Goal: Information Seeking & Learning: Learn about a topic

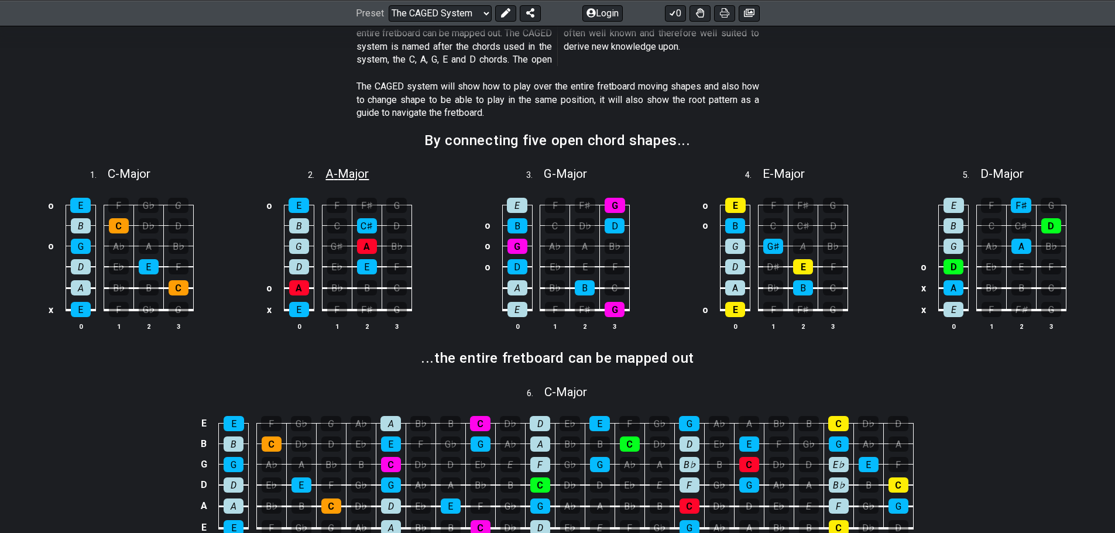
scroll to position [59, 0]
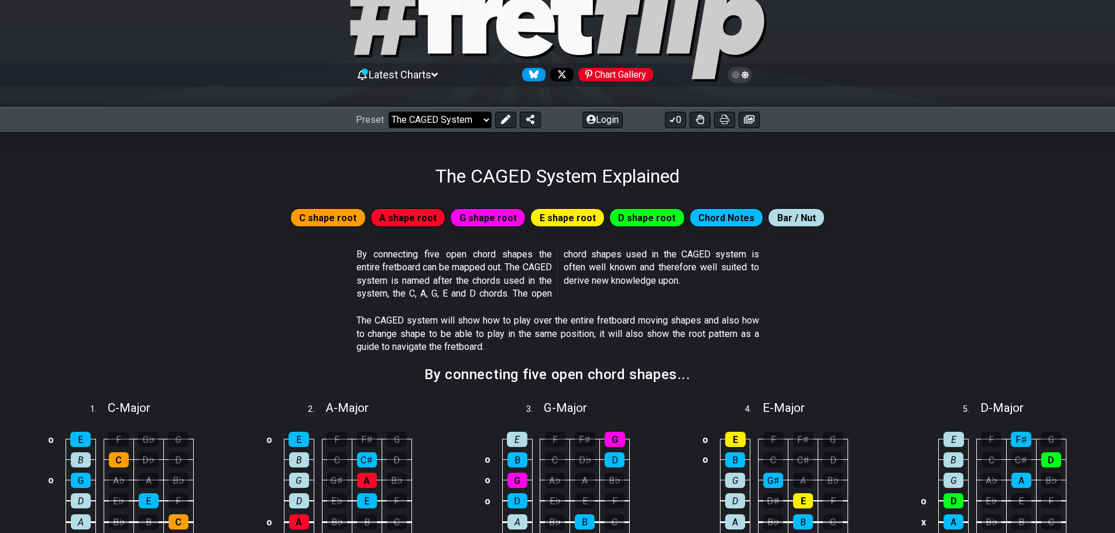
click at [436, 117] on select "Welcome to #fretflip! Initial Preset Custom Preset Minor Pentatonic Major Penta…" at bounding box center [440, 120] width 103 height 16
click at [502, 118] on icon at bounding box center [505, 119] width 9 height 9
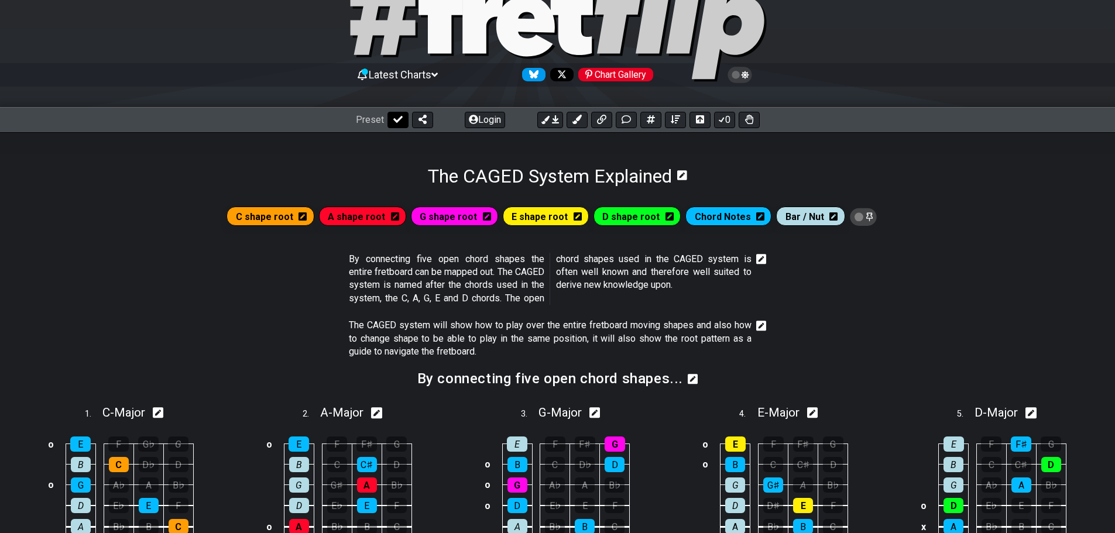
click at [394, 122] on icon at bounding box center [397, 119] width 9 height 9
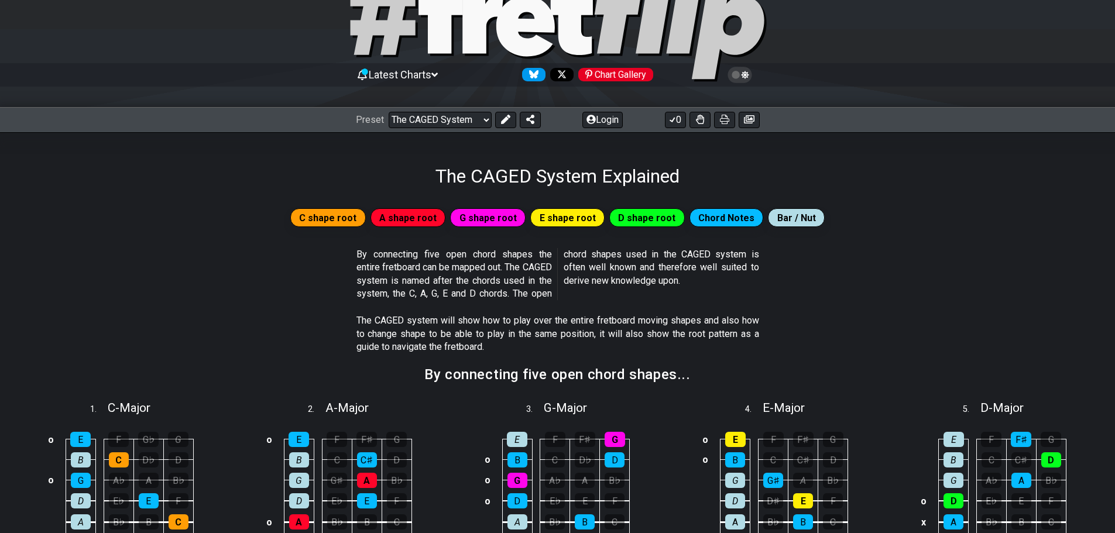
click at [431, 66] on div "Latest Charts Chart Gallery" at bounding box center [558, 75] width 404 height 19
click at [438, 74] on icon at bounding box center [435, 75] width 6 height 11
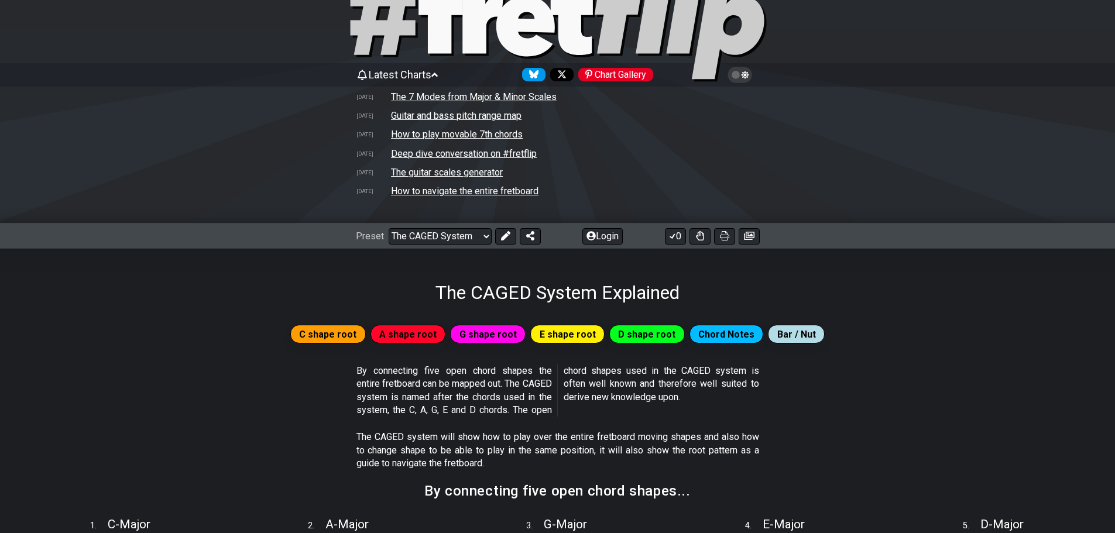
click at [438, 74] on icon at bounding box center [435, 75] width 6 height 11
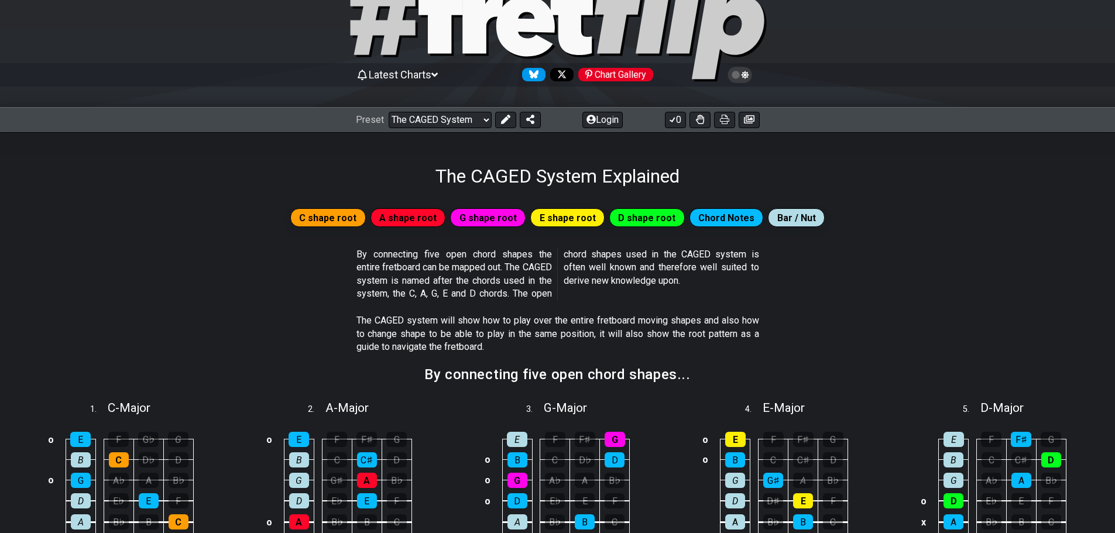
click at [438, 74] on icon at bounding box center [435, 75] width 6 height 11
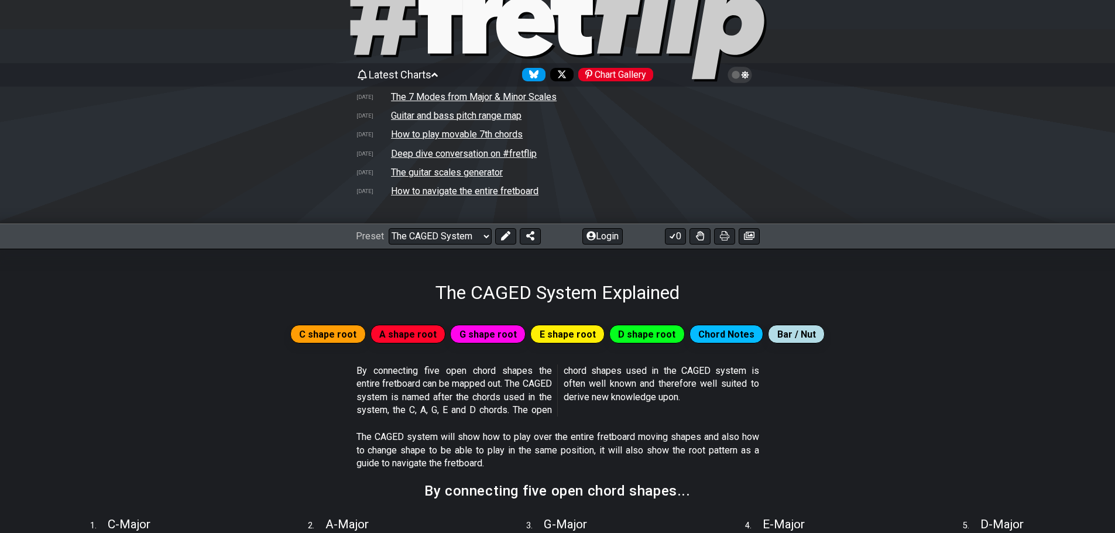
drag, startPoint x: 447, startPoint y: 191, endPoint x: 418, endPoint y: 193, distance: 28.7
click at [418, 193] on td "How to navigate the entire fretboard" at bounding box center [465, 191] width 149 height 12
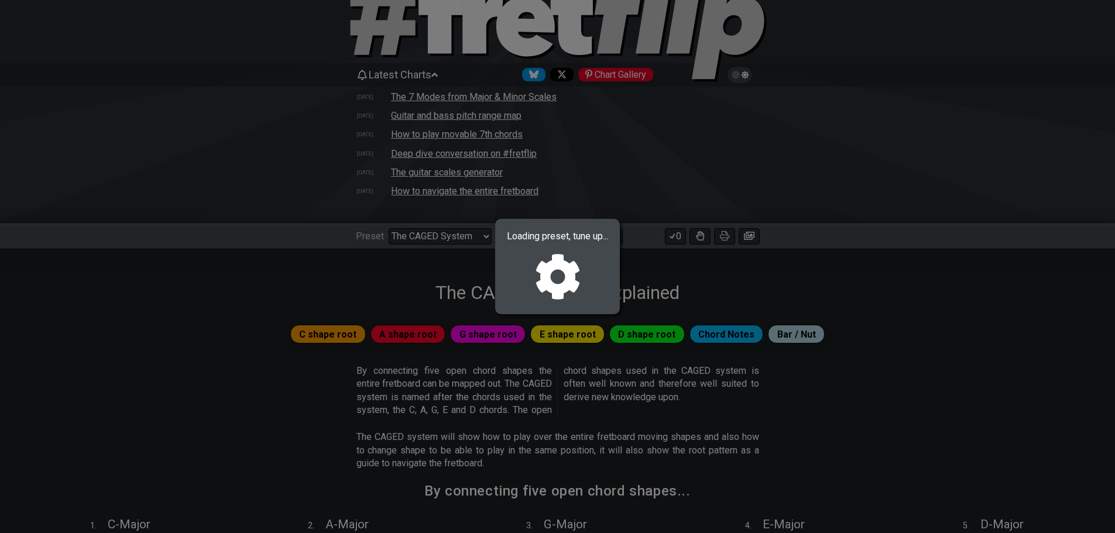
select select "/welcome"
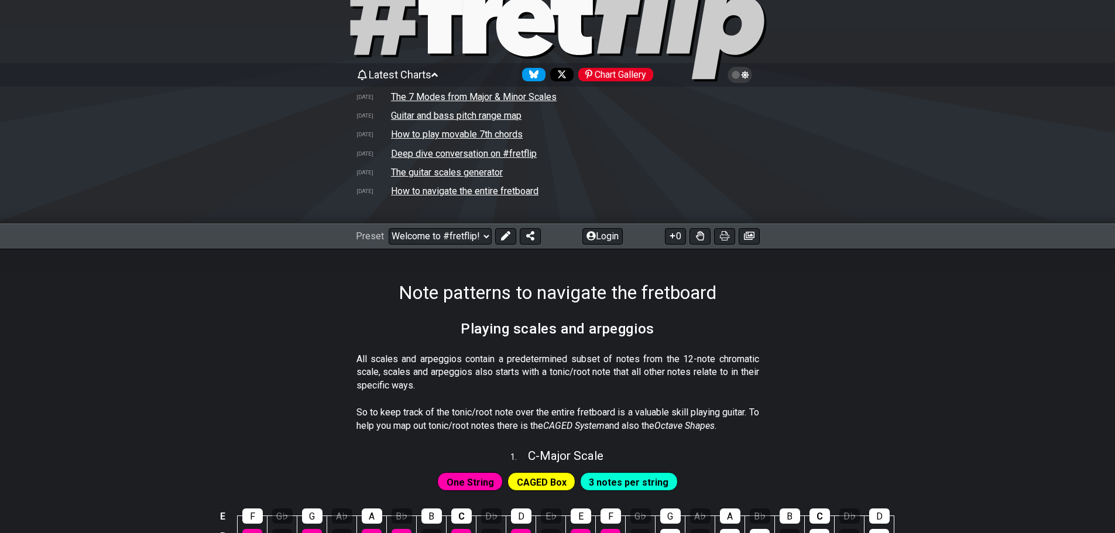
scroll to position [234, 0]
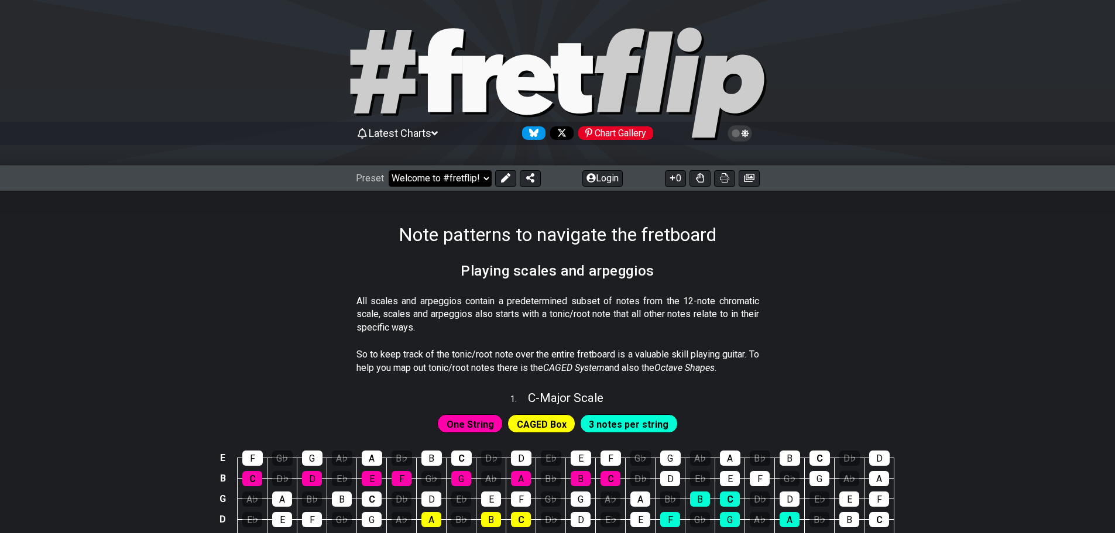
click at [439, 177] on select "Welcome to #fretflip! Initial Preset Custom Preset Minor Pentatonic Major Penta…" at bounding box center [440, 178] width 103 height 16
click at [389, 170] on select "Welcome to #fretflip! Initial Preset Custom Preset Minor Pentatonic Major Penta…" at bounding box center [440, 178] width 103 height 16
select select "/how-to-solo"
select select "C"
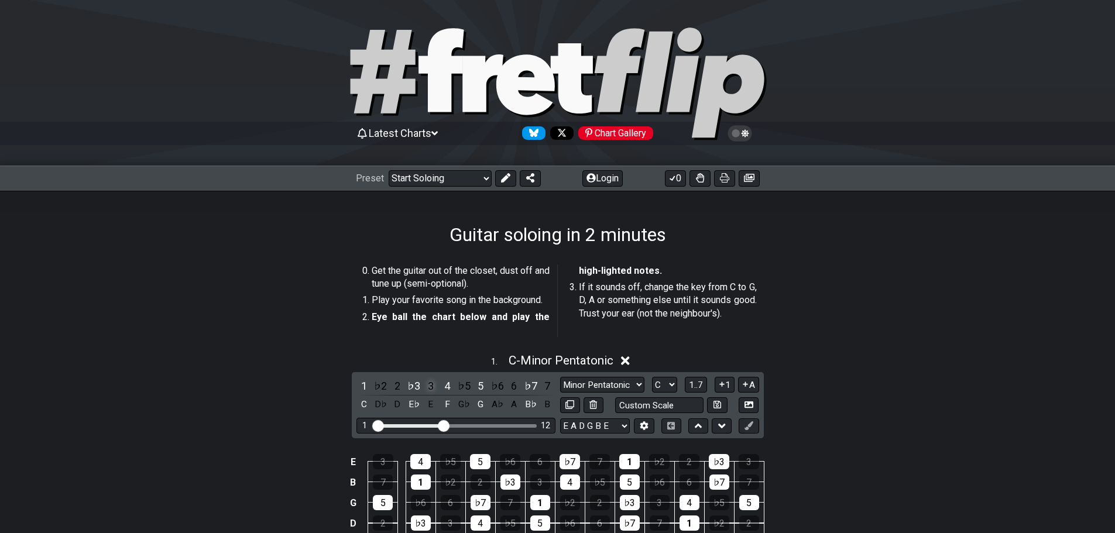
scroll to position [117, 0]
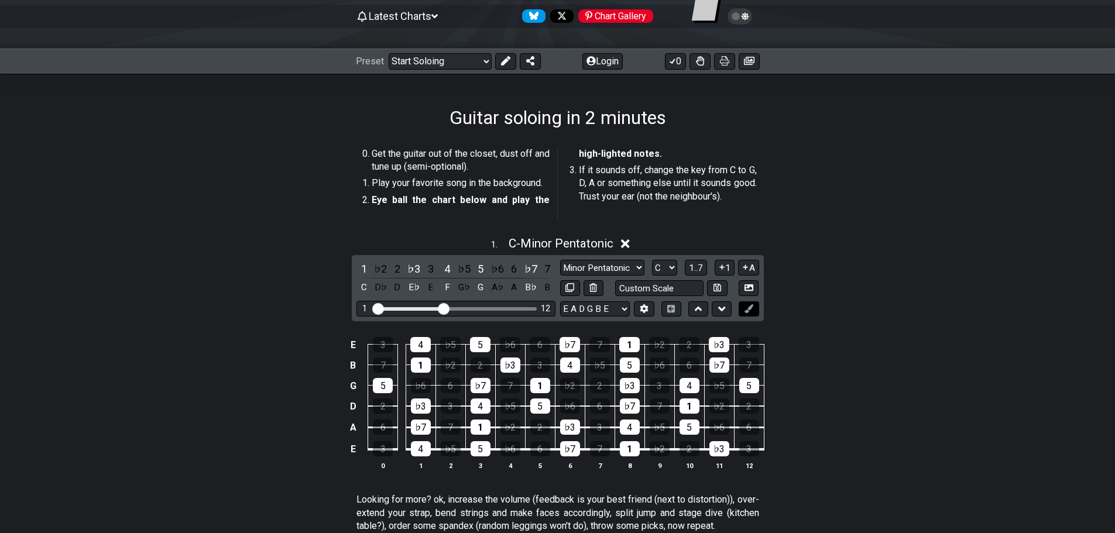
click at [751, 306] on icon at bounding box center [749, 308] width 9 height 9
click at [595, 307] on select "E A D G B E E A D G B E E A D G B E B E A D F♯ B A D G C E A D A D G B E E♭ A♭ …" at bounding box center [595, 310] width 70 height 16
drag, startPoint x: 452, startPoint y: 305, endPoint x: 488, endPoint y: 307, distance: 36.3
click at [488, 307] on div "1 12" at bounding box center [456, 309] width 199 height 16
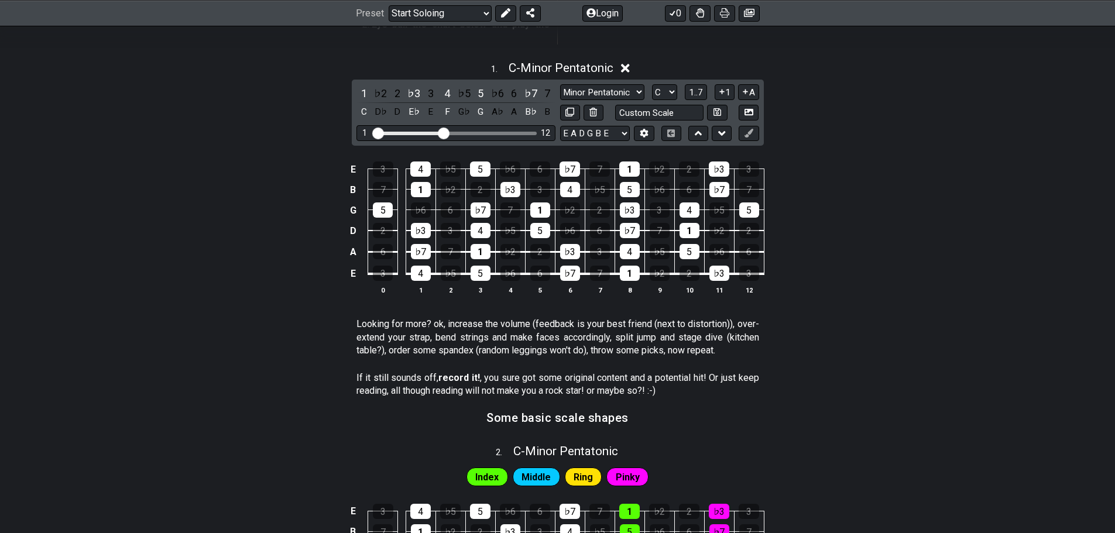
scroll to position [0, 0]
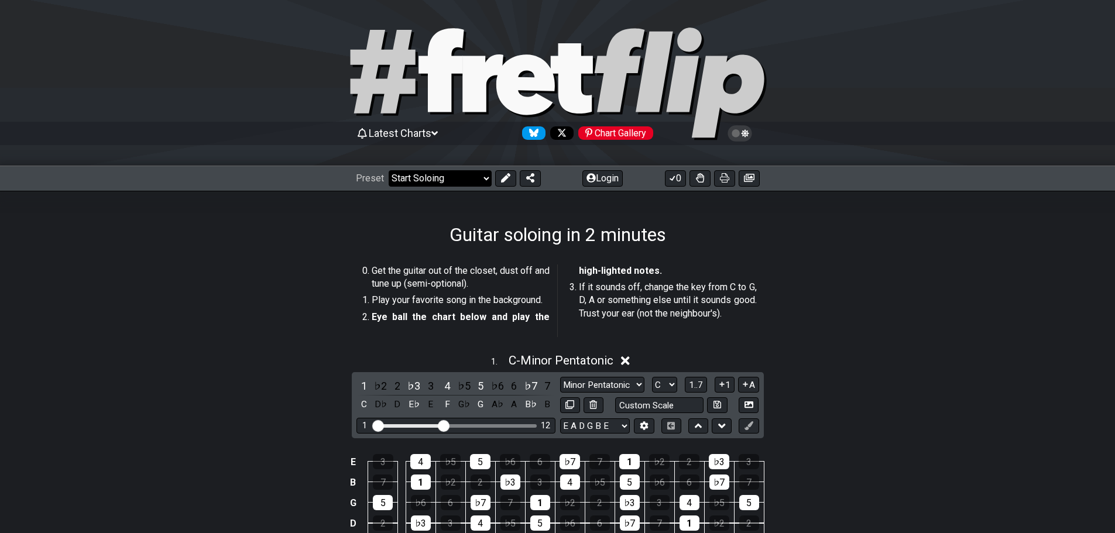
click at [444, 186] on select "Welcome to #fretflip! Initial Preset Custom Preset Minor Pentatonic Major Penta…" at bounding box center [440, 178] width 103 height 16
click at [260, 381] on div "1 . C - Minor Pentatonic 1 ♭2 2 ♭3 3 4 ♭5 5 ♭6 6 ♭7 7 C D♭ D E♭ E F G♭ G A♭ A B…" at bounding box center [557, 476] width 1115 height 258
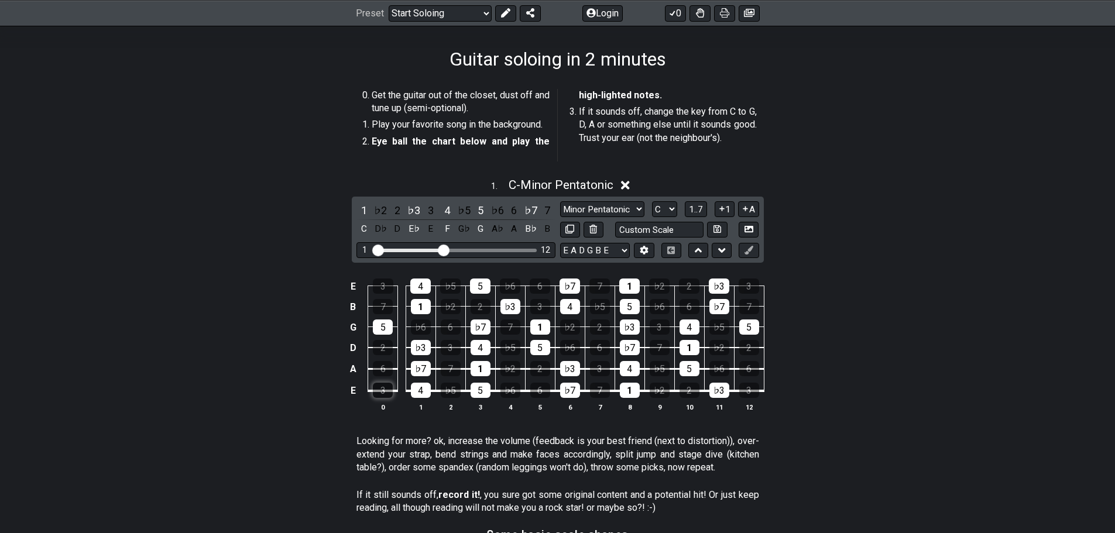
click at [373, 382] on td "3" at bounding box center [383, 380] width 30 height 22
click at [386, 388] on div "3" at bounding box center [383, 390] width 20 height 15
click at [385, 391] on div "3" at bounding box center [383, 390] width 20 height 15
click at [385, 390] on div "3" at bounding box center [383, 390] width 20 height 15
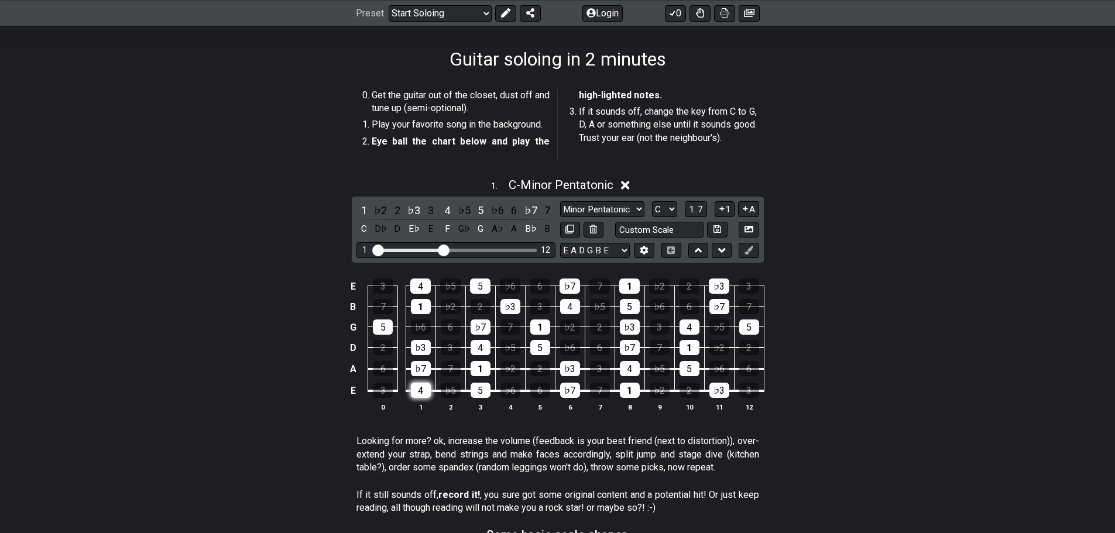
click at [418, 387] on div "4" at bounding box center [421, 390] width 20 height 15
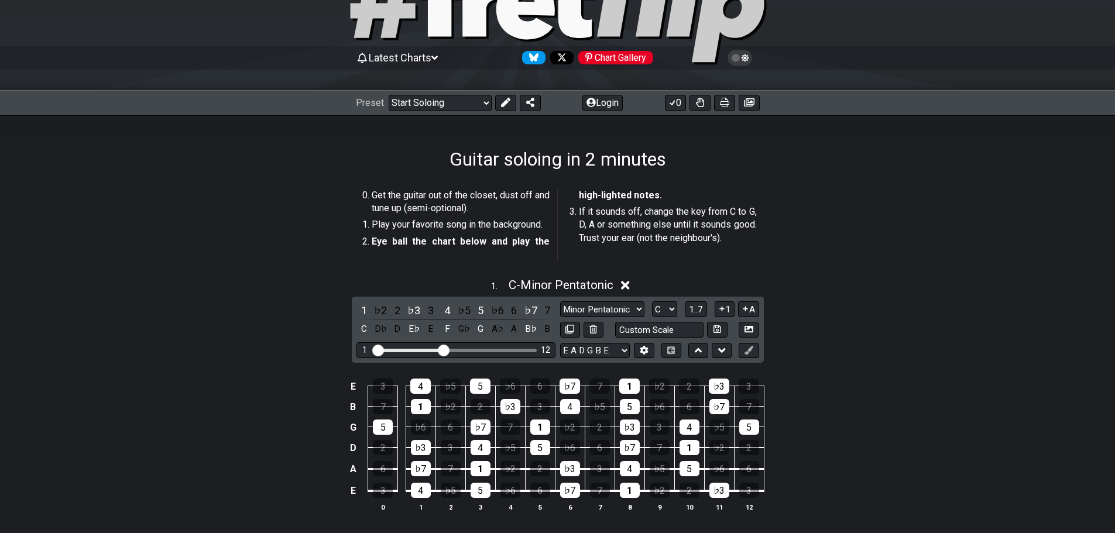
scroll to position [17, 0]
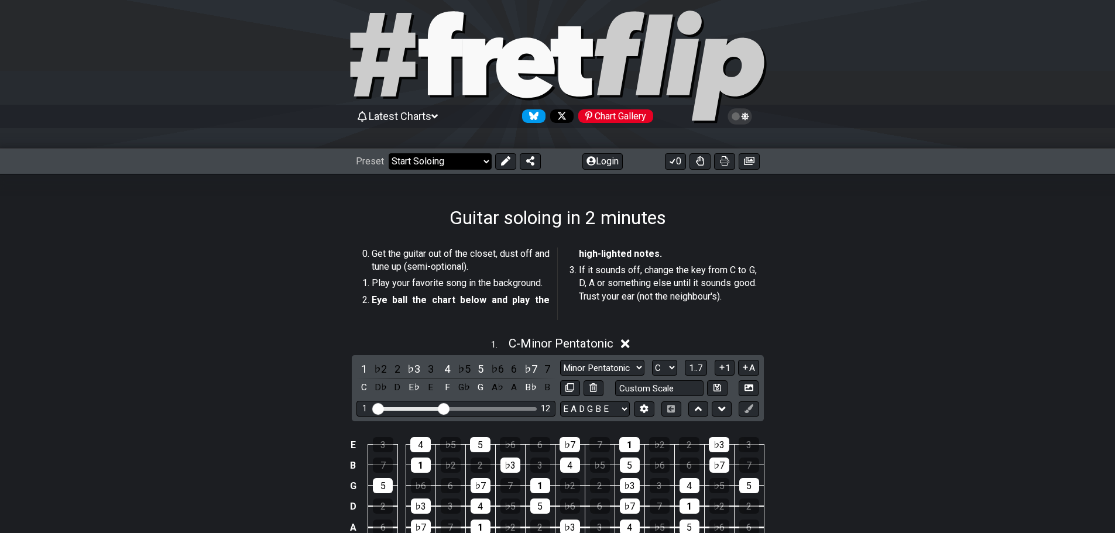
click at [446, 163] on select "Welcome to #fretflip! Initial Preset Custom Preset Minor Pentatonic Major Penta…" at bounding box center [440, 161] width 103 height 16
click at [389, 153] on select "Welcome to #fretflip! Initial Preset Custom Preset Minor Pentatonic Major Penta…" at bounding box center [440, 161] width 103 height 16
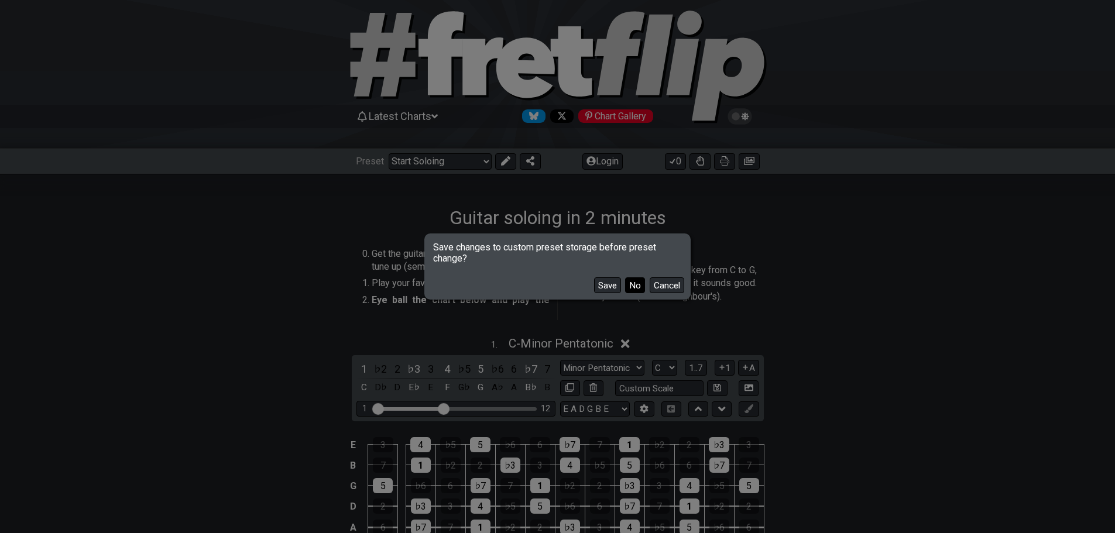
click at [630, 285] on button "No" at bounding box center [635, 286] width 20 height 16
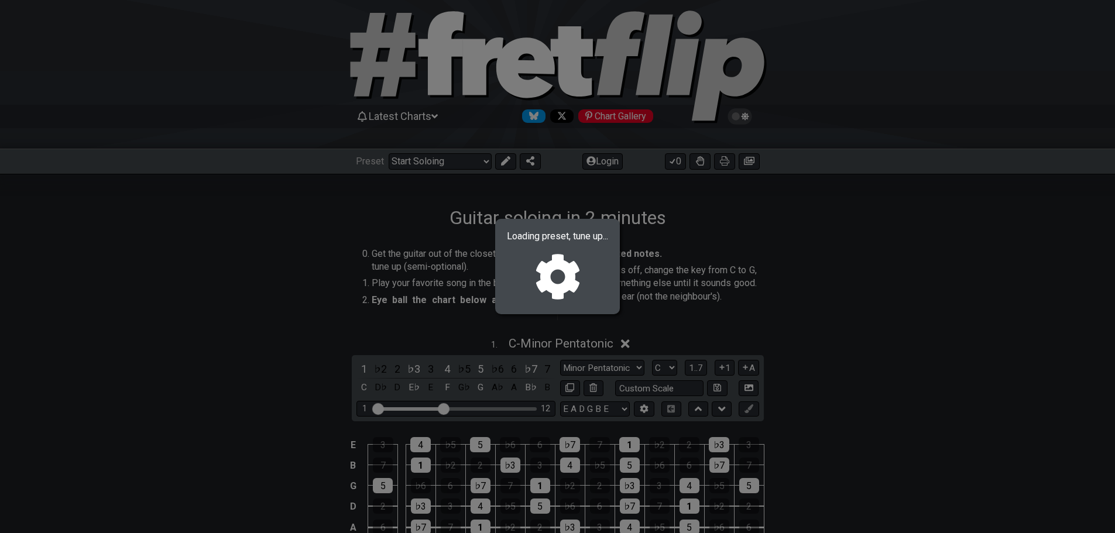
select select "/the-caged-system"
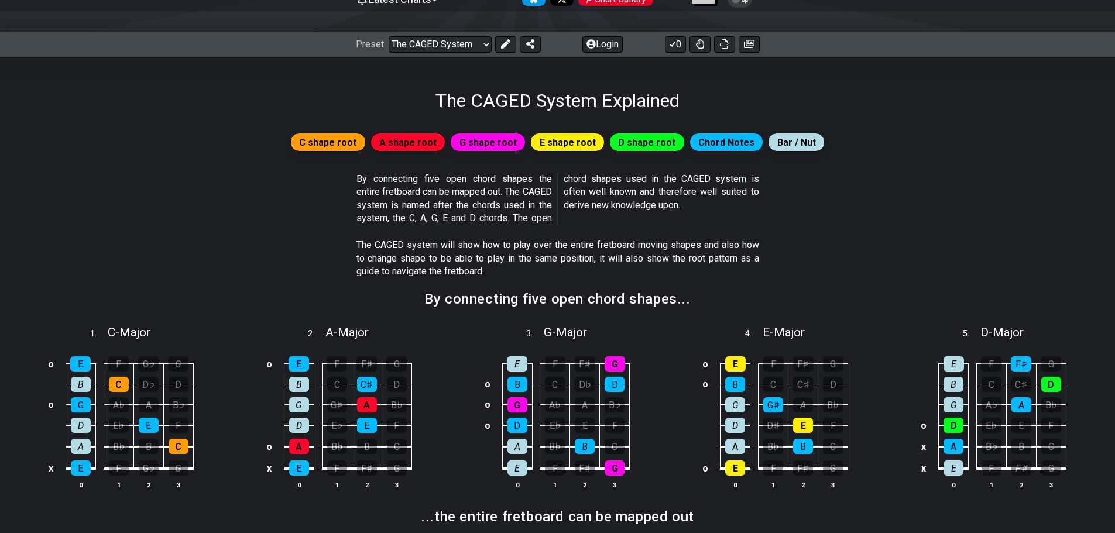
scroll to position [251, 0]
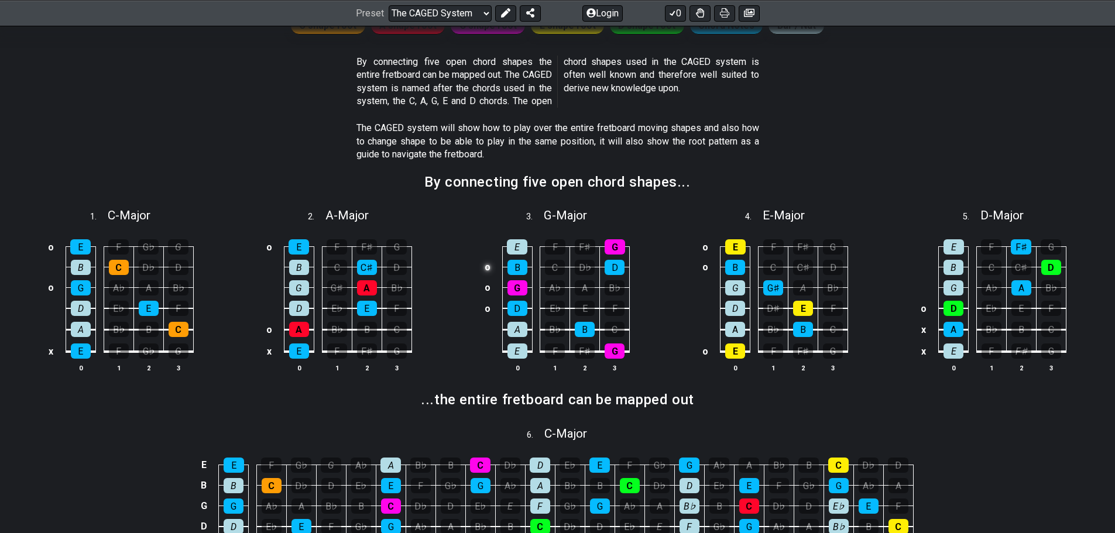
click at [490, 268] on td "o" at bounding box center [488, 267] width 14 height 20
click at [490, 285] on td "o" at bounding box center [488, 288] width 14 height 20
click at [490, 305] on td "o" at bounding box center [488, 308] width 14 height 21
click at [272, 252] on td "o" at bounding box center [269, 247] width 14 height 20
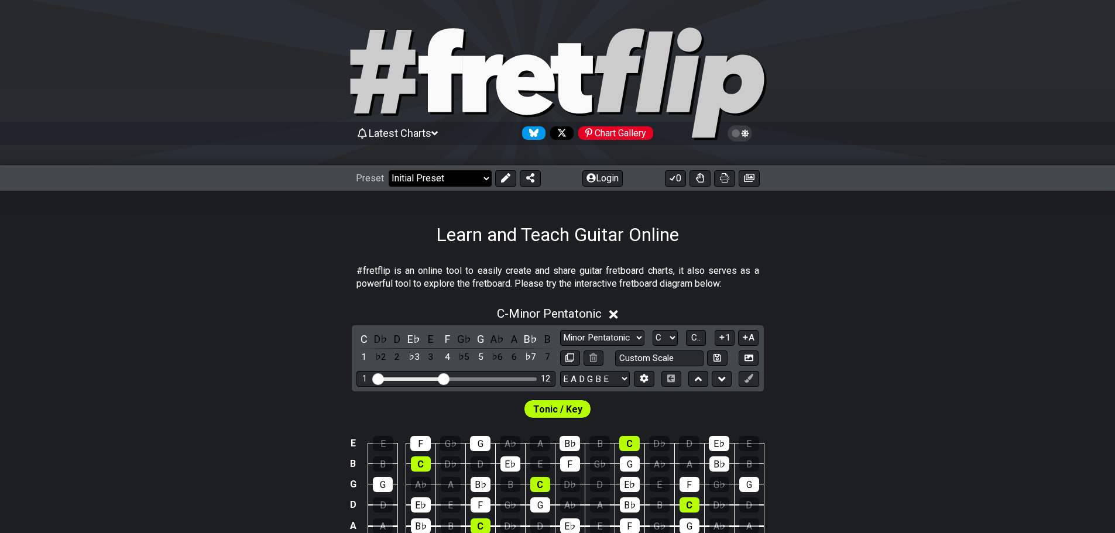
drag, startPoint x: 470, startPoint y: 179, endPoint x: 468, endPoint y: 186, distance: 7.2
click at [470, 179] on select "Welcome to #fretflip! Initial Preset Custom Preset Minor Pentatonic Major Penta…" at bounding box center [440, 178] width 103 height 16
click at [389, 170] on select "Welcome to #fretflip! Initial Preset Custom Preset Minor Pentatonic Major Penta…" at bounding box center [440, 178] width 103 height 16
select select "/the-caged-system"
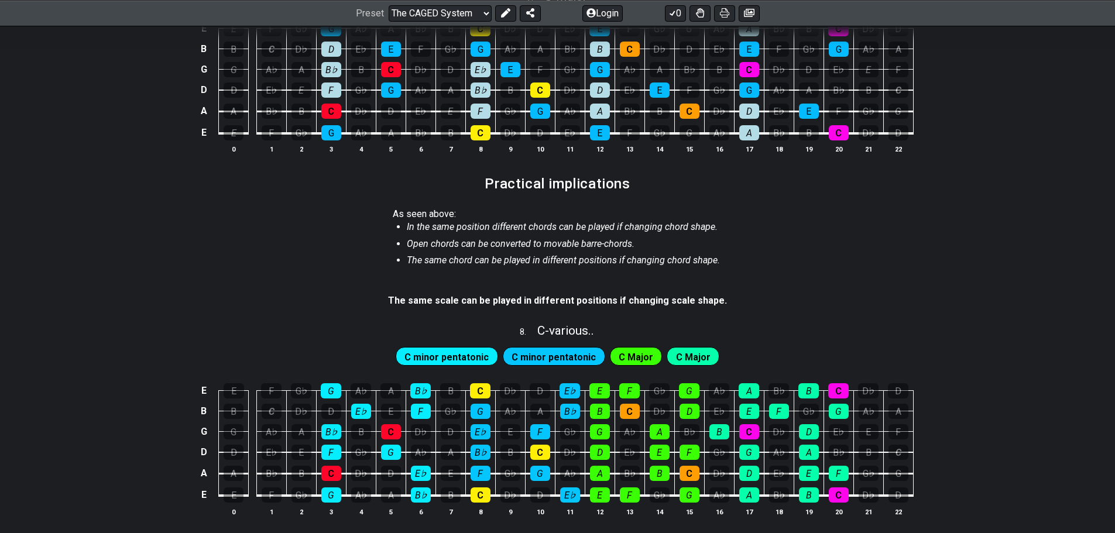
scroll to position [937, 0]
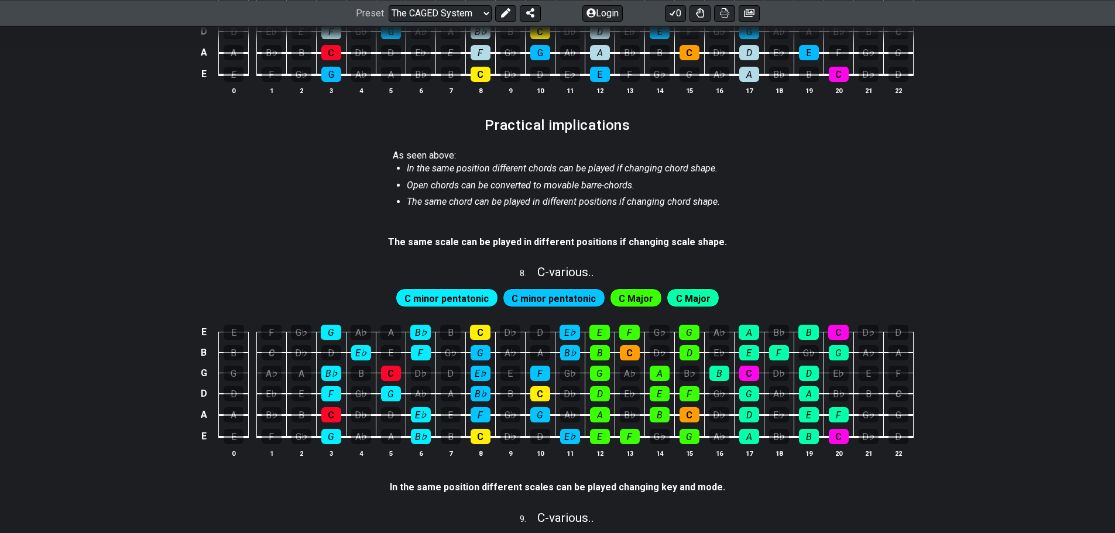
click at [532, 300] on span "C minor pentatonic" at bounding box center [554, 298] width 84 height 17
click at [551, 296] on span "C minor pentatonic" at bounding box center [554, 298] width 84 height 17
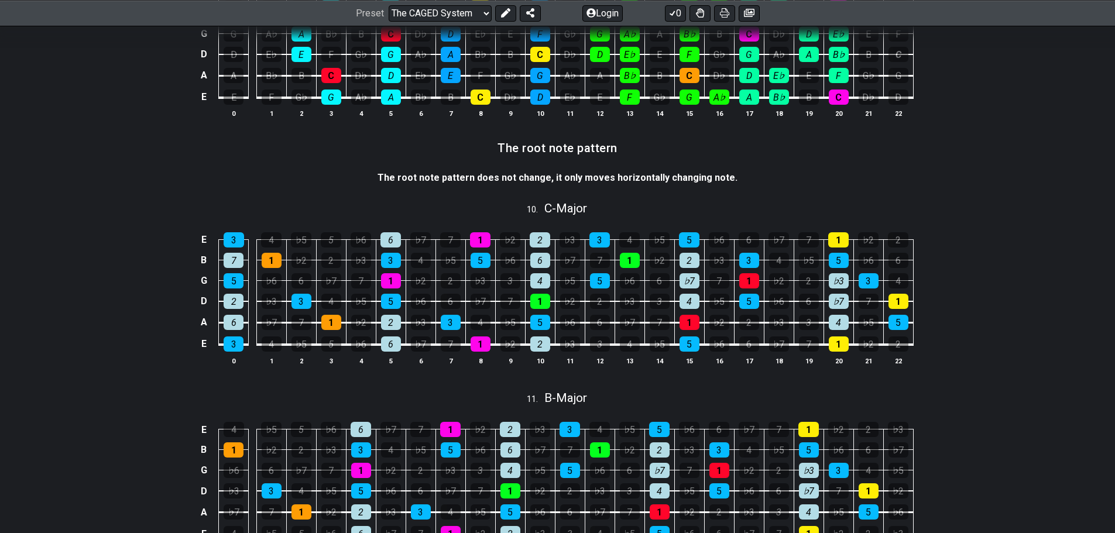
scroll to position [0, 0]
